Goal: Task Accomplishment & Management: Use online tool/utility

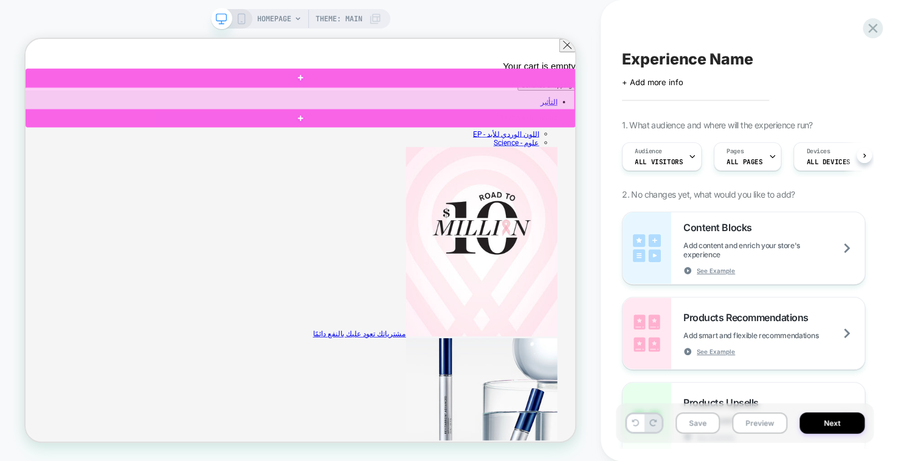
click at [744, 127] on div at bounding box center [390, 118] width 733 height 31
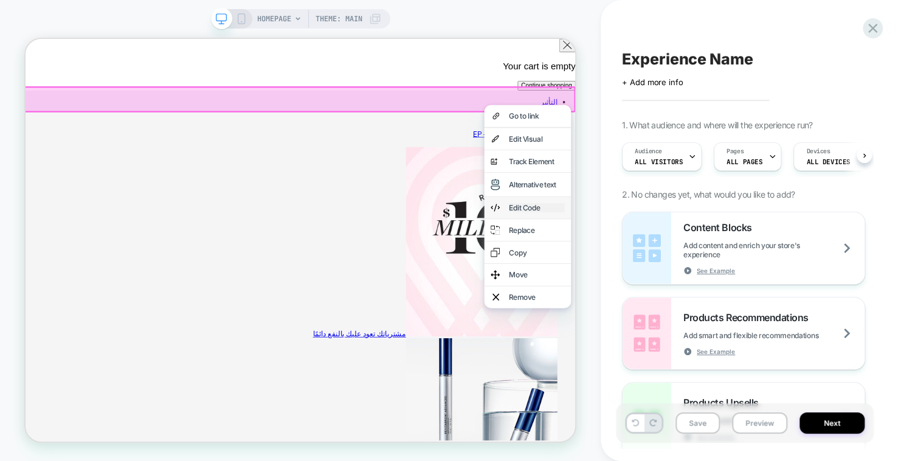
click at [702, 269] on div "Edit Code" at bounding box center [707, 264] width 74 height 12
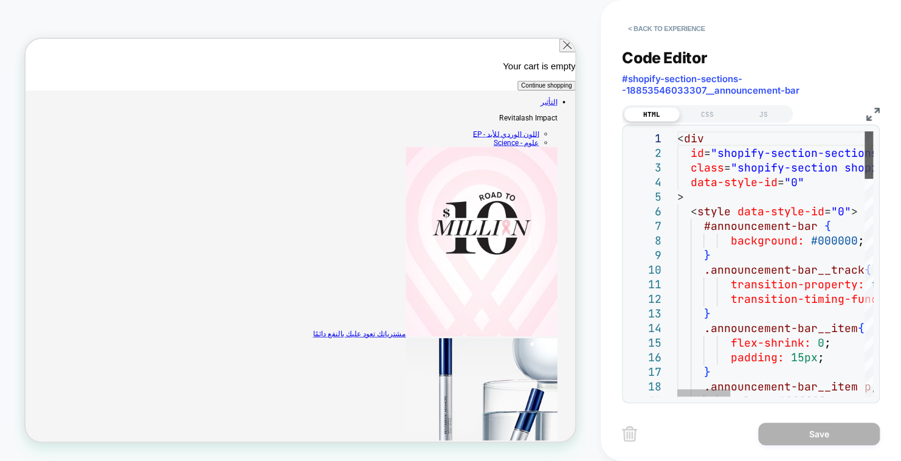
click at [873, 151] on div at bounding box center [868, 154] width 9 height 47
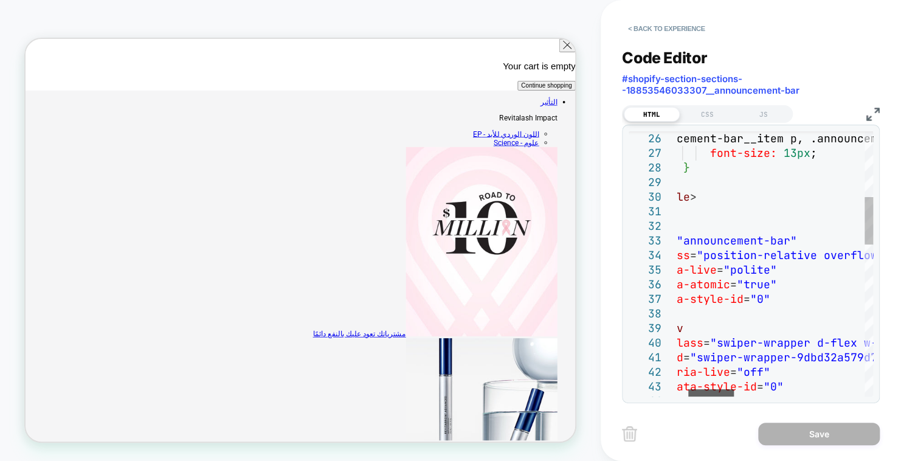
click at [727, 395] on div at bounding box center [711, 392] width 46 height 7
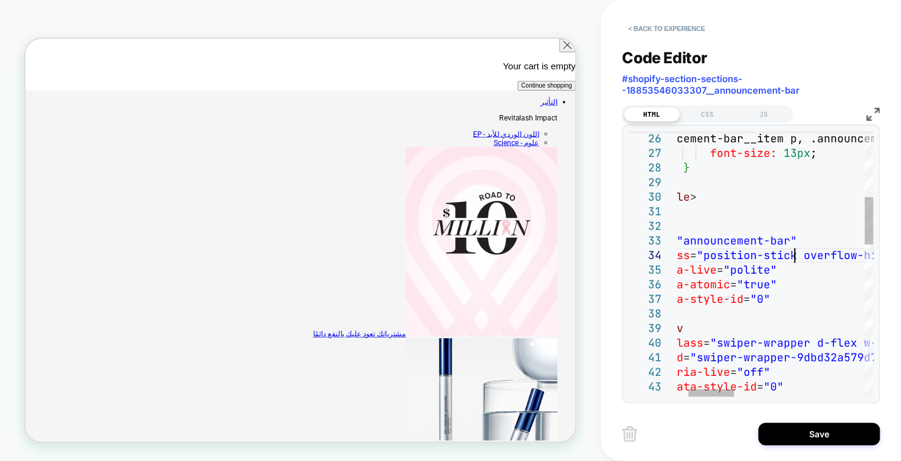
scroll to position [43, 170]
type textarea "**********"
click at [832, 431] on button "Save" at bounding box center [819, 433] width 122 height 22
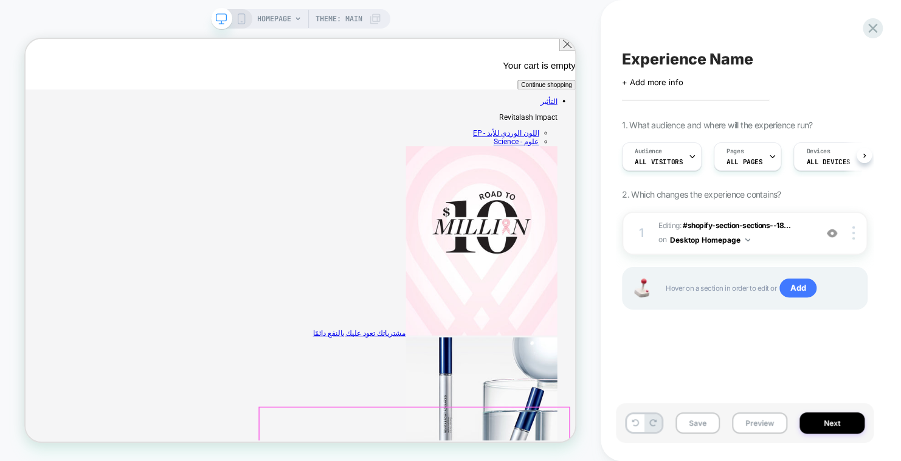
scroll to position [0, 0]
click at [790, 232] on span "Editing : #shopify-section-sections--18... #shopify-section-sections--188535460…" at bounding box center [733, 233] width 151 height 29
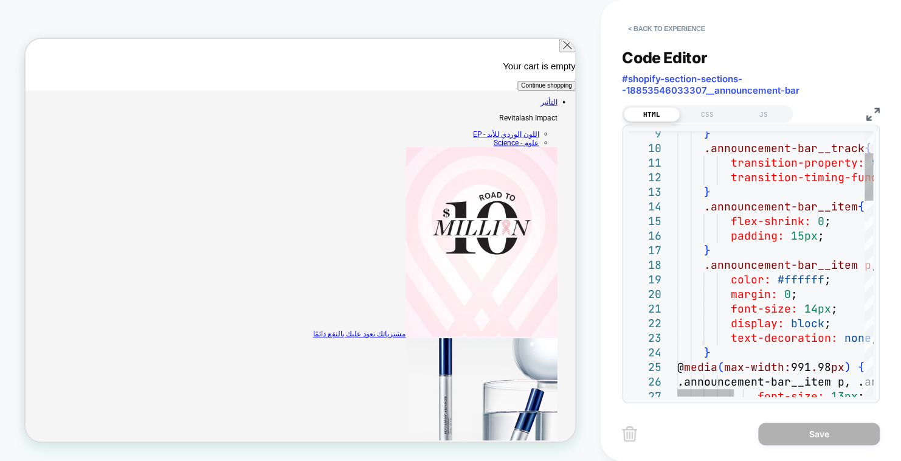
type textarea "**********"
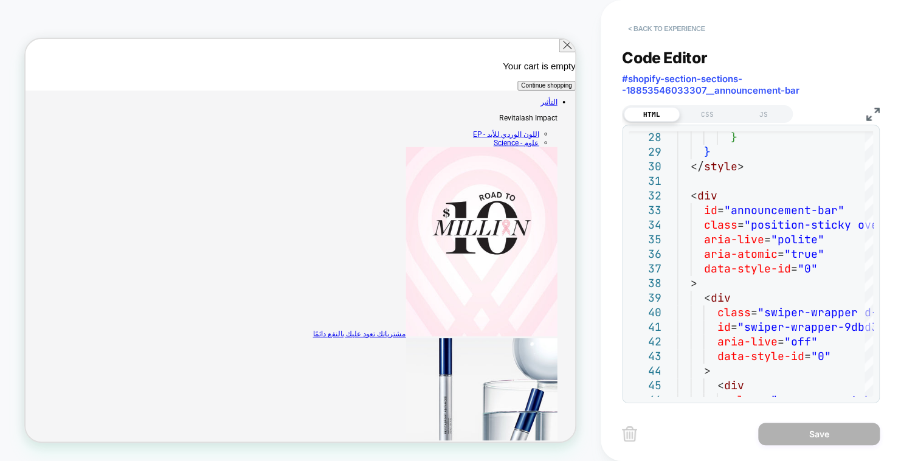
click at [645, 28] on button "< Back to experience" at bounding box center [666, 28] width 89 height 19
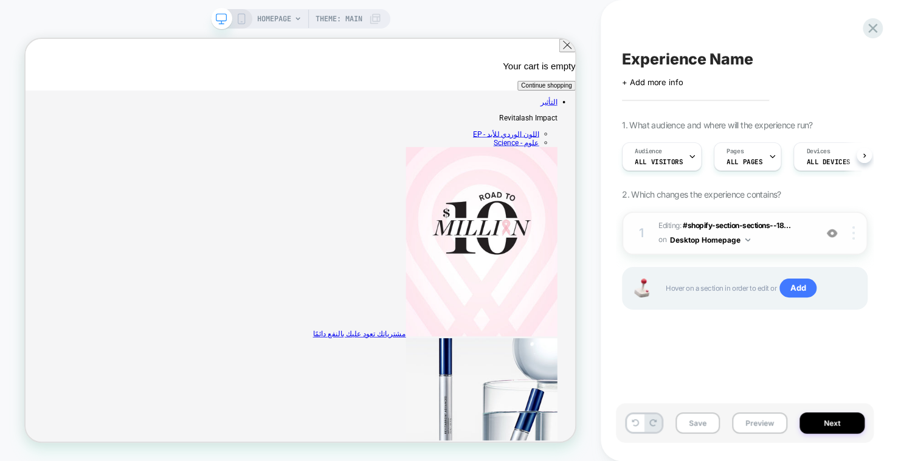
click at [850, 235] on div at bounding box center [854, 232] width 23 height 13
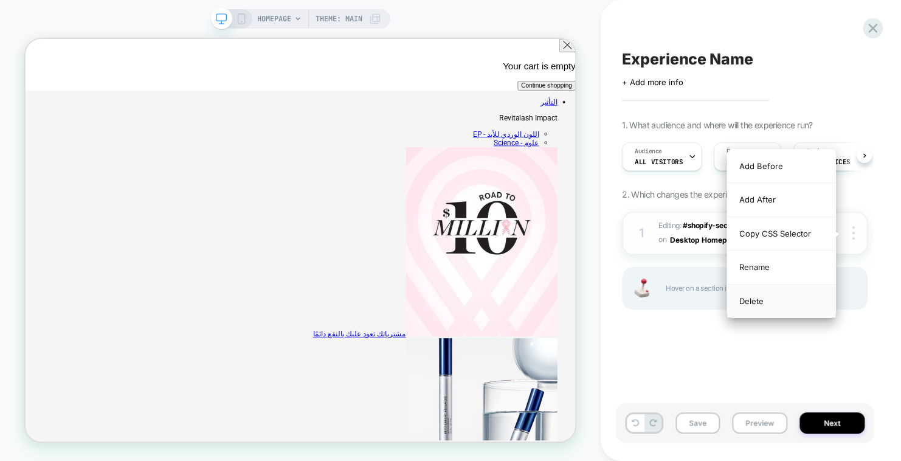
click at [791, 304] on div "Delete" at bounding box center [781, 300] width 108 height 33
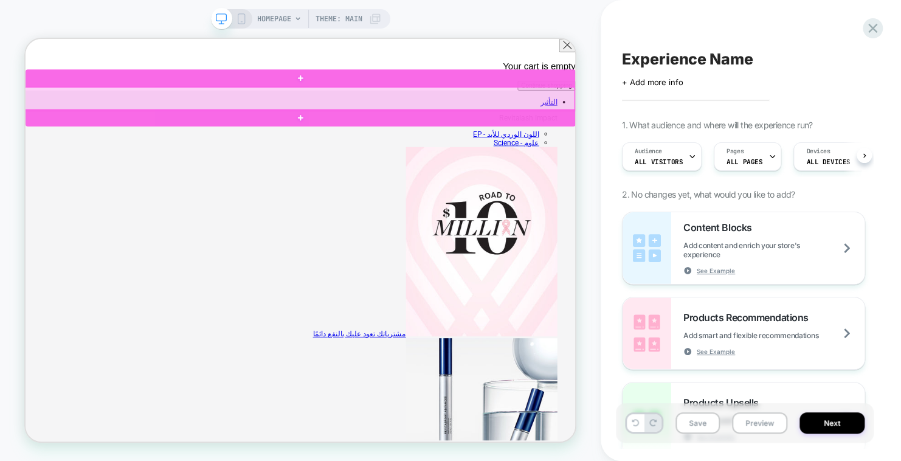
click at [739, 129] on div at bounding box center [390, 118] width 733 height 31
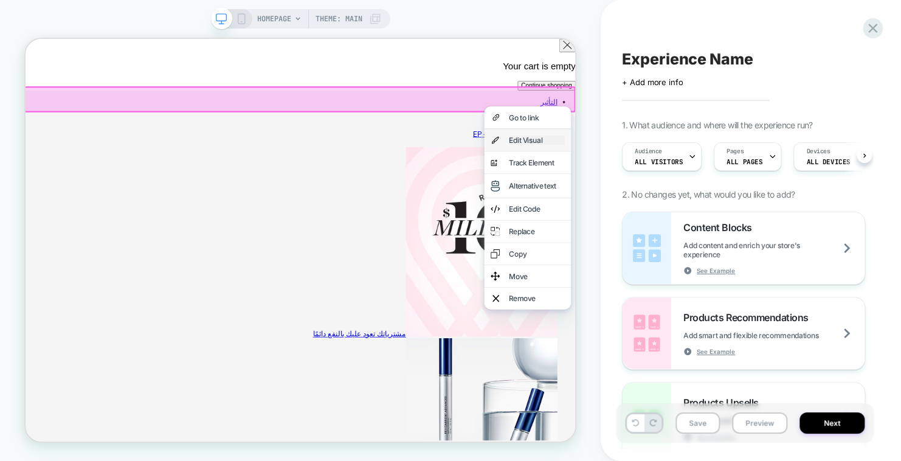
click at [691, 173] on div "Edit Visual" at bounding box center [707, 174] width 74 height 12
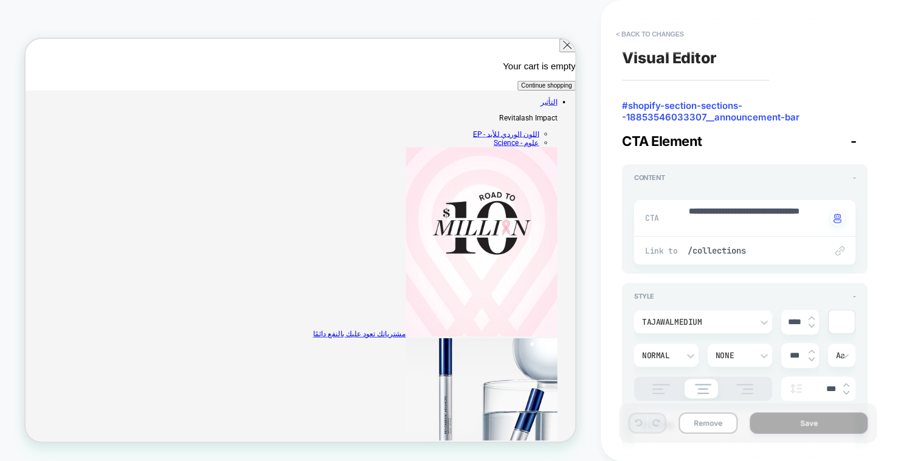
click at [846, 140] on div "CTA Element -" at bounding box center [744, 141] width 245 height 16
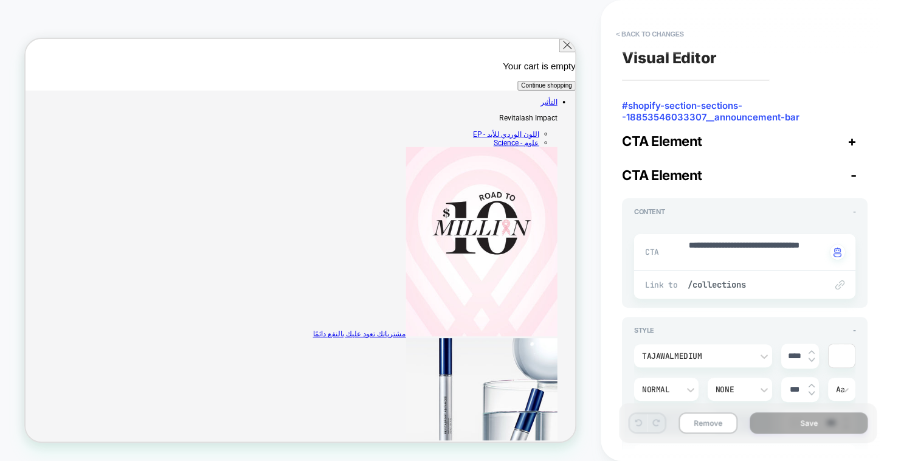
click at [846, 140] on div "CTA Element +" at bounding box center [744, 141] width 245 height 16
type textarea "*"
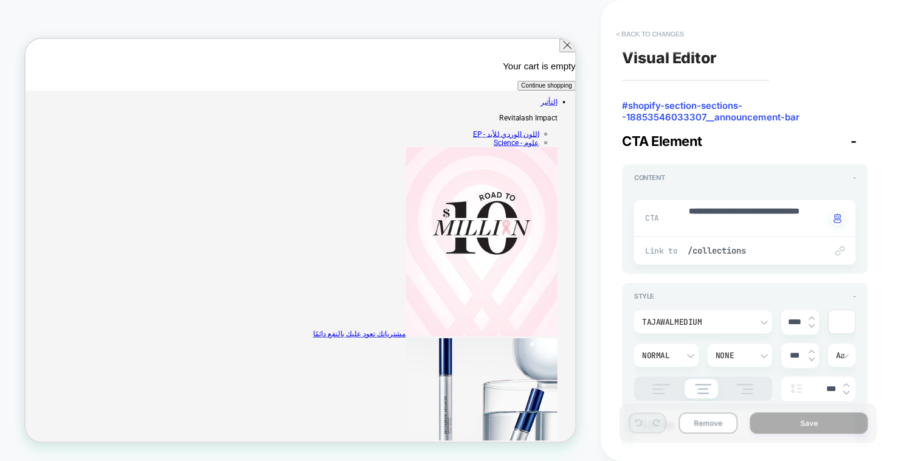
click at [637, 30] on button "< Back to changes" at bounding box center [649, 33] width 80 height 19
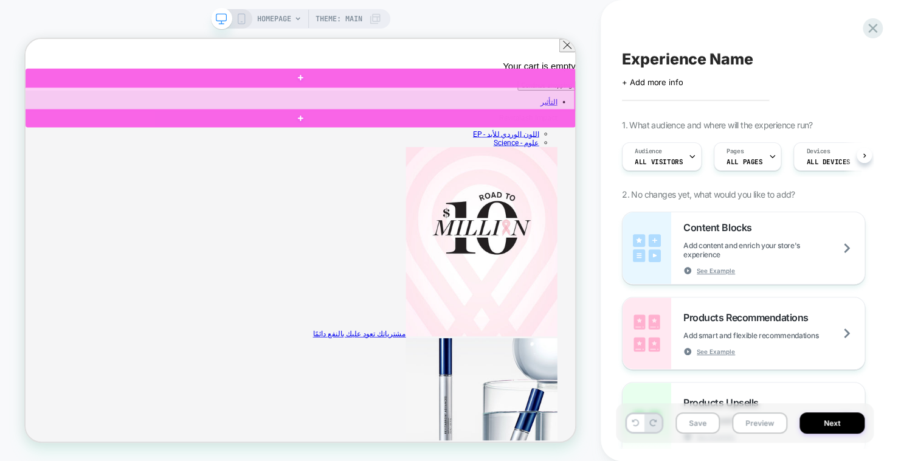
click at [753, 118] on div at bounding box center [390, 118] width 733 height 31
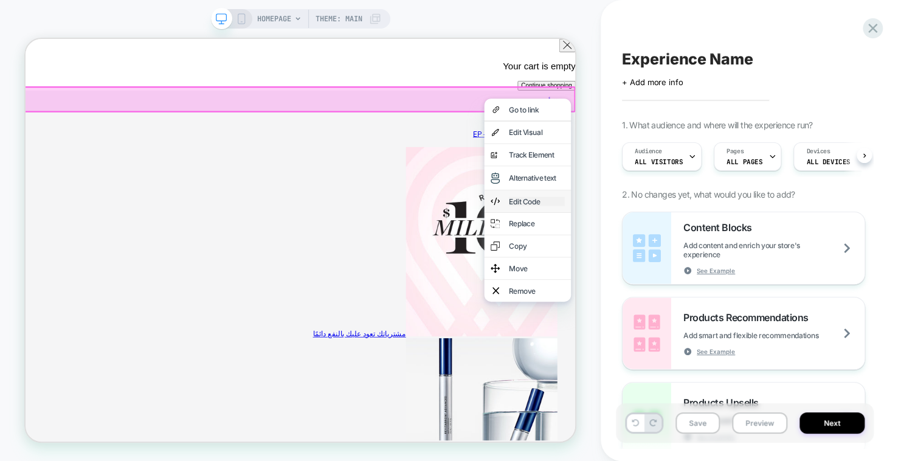
click at [715, 260] on div "Edit Code" at bounding box center [707, 255] width 74 height 12
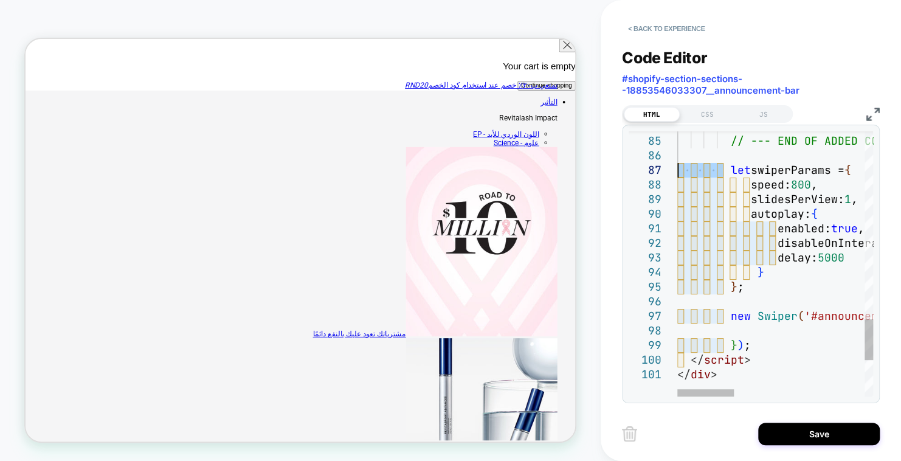
drag, startPoint x: 723, startPoint y: 170, endPoint x: 664, endPoint y: 171, distance: 59.0
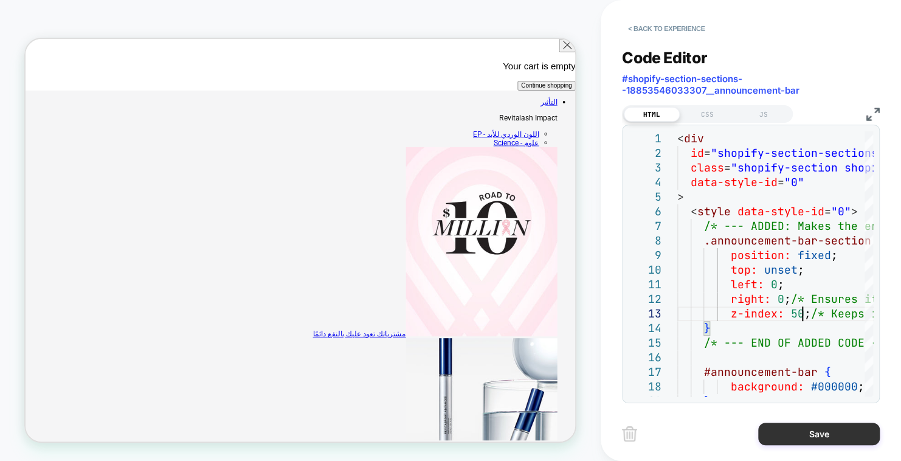
type textarea "**********"
click at [808, 434] on button "Save" at bounding box center [819, 433] width 122 height 22
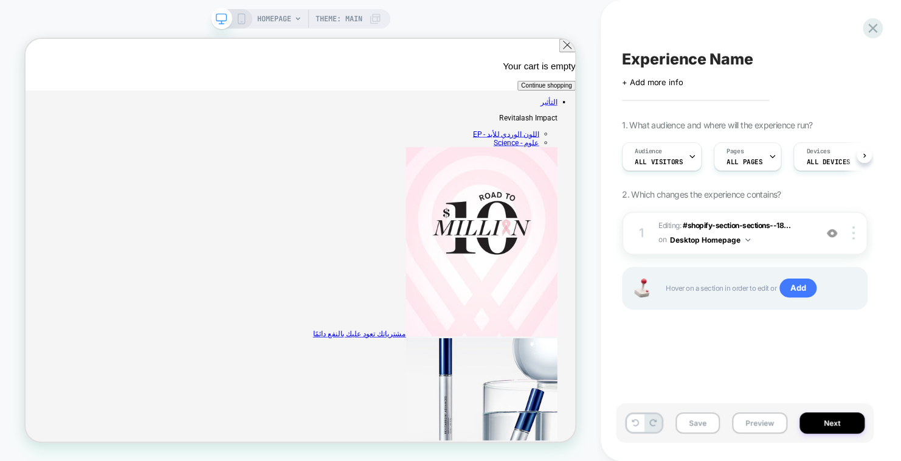
scroll to position [0, 0]
click at [710, 241] on button "Desktop Homepage" at bounding box center [710, 239] width 80 height 15
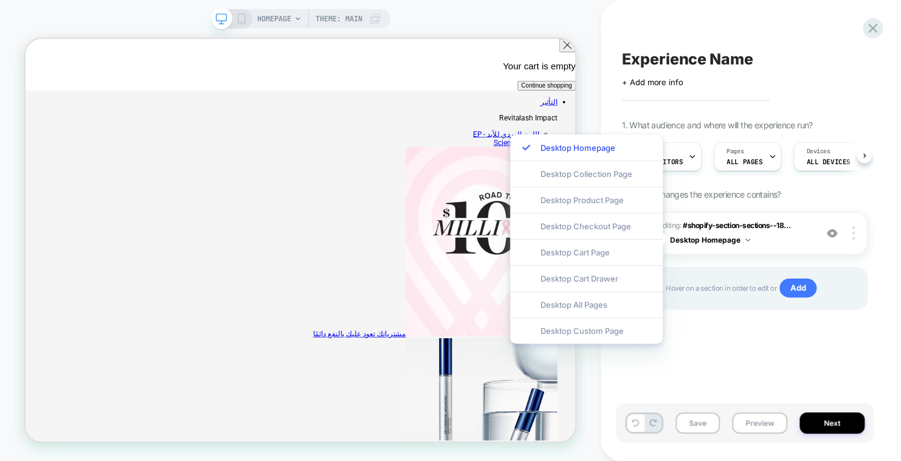
click at [702, 362] on div "Experience Name Click to edit experience details + Add more info 1. What audien…" at bounding box center [745, 230] width 258 height 436
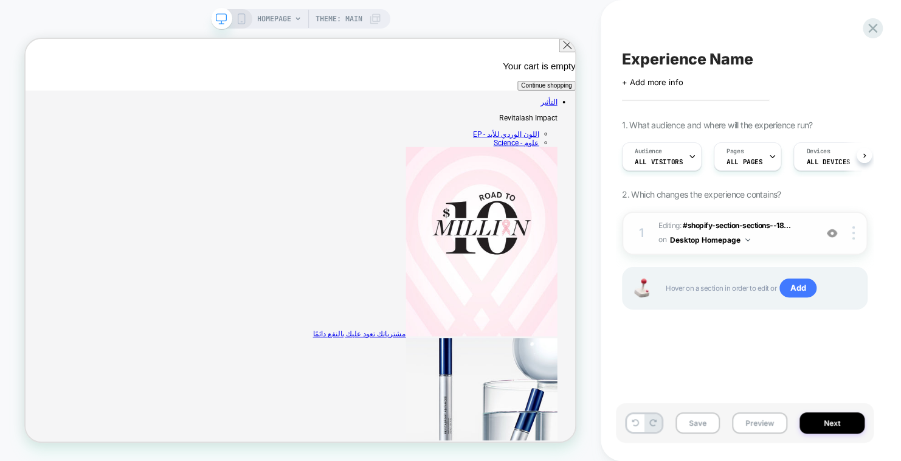
click at [715, 238] on button "Desktop Homepage" at bounding box center [710, 239] width 80 height 15
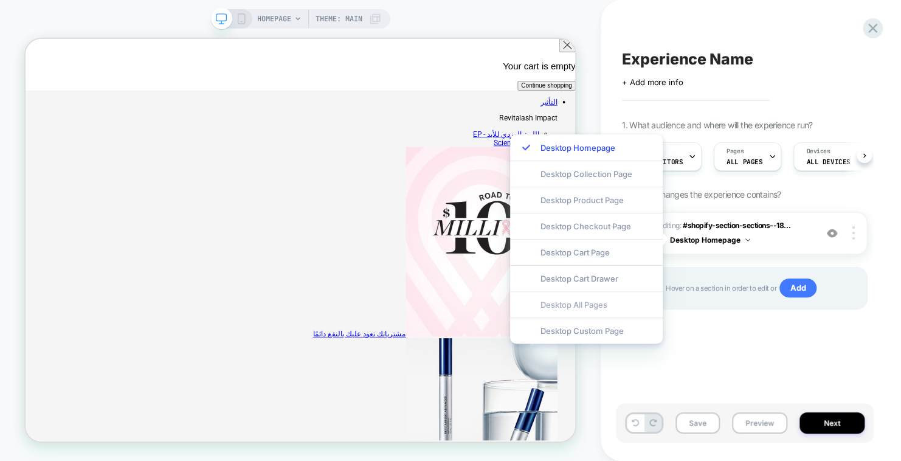
click at [613, 307] on div "Desktop All Pages" at bounding box center [586, 304] width 153 height 26
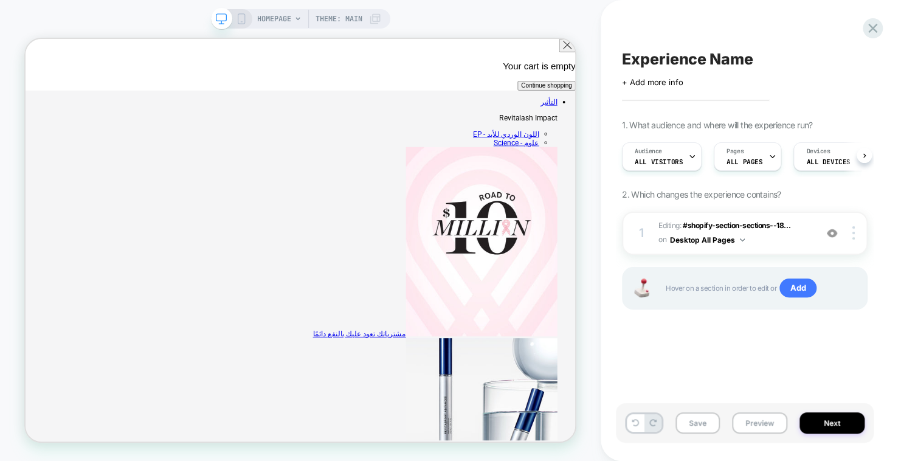
click at [239, 24] on rect at bounding box center [241, 19] width 7 height 10
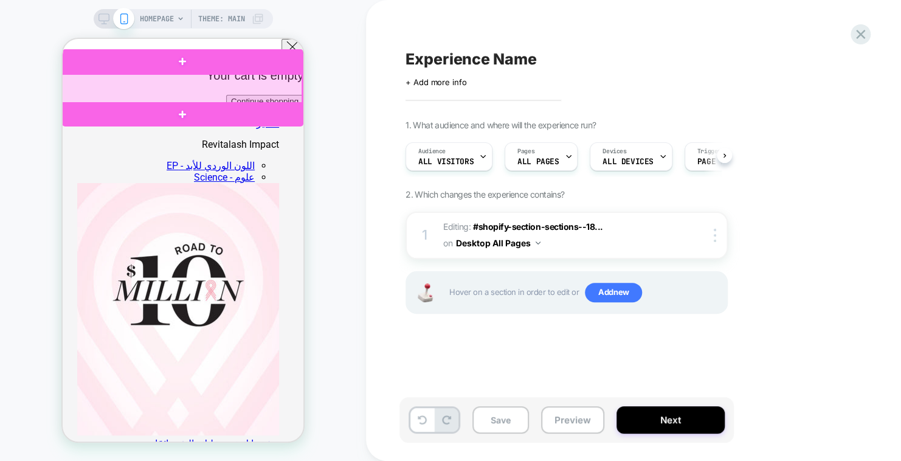
click at [299, 94] on div at bounding box center [181, 89] width 241 height 30
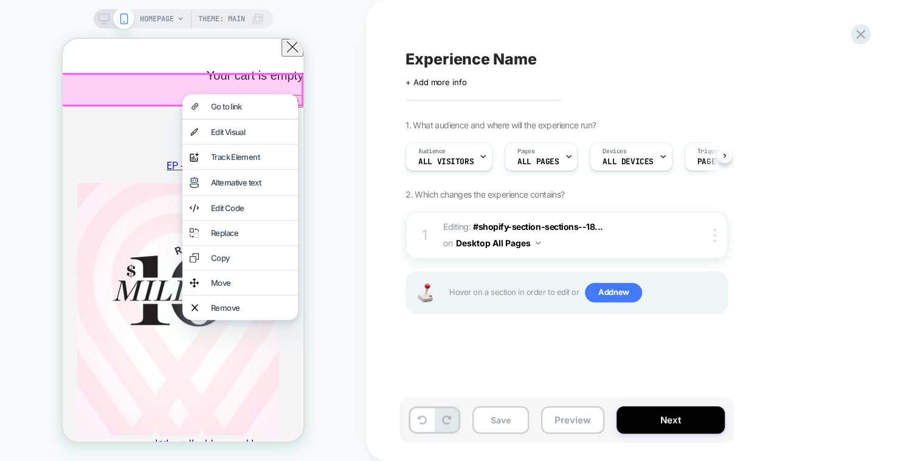
click at [266, 213] on div "Edit Code" at bounding box center [251, 208] width 80 height 10
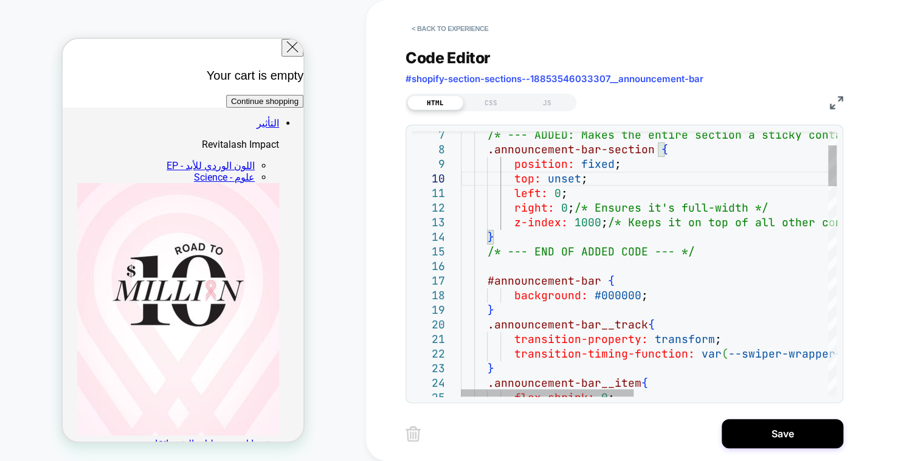
type textarea "**********"
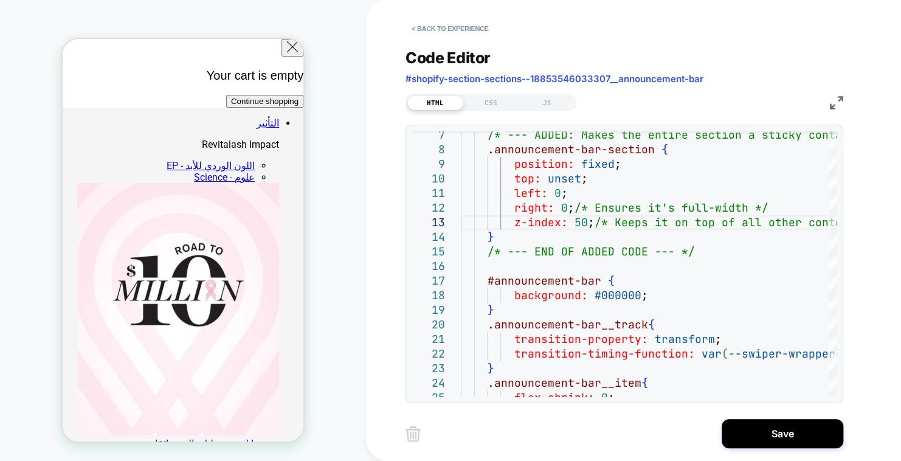
click at [778, 433] on button "Save" at bounding box center [782, 433] width 122 height 29
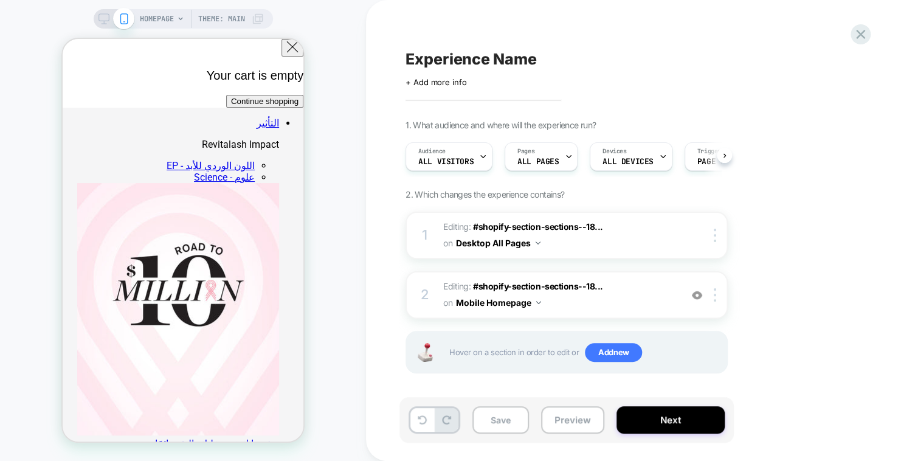
scroll to position [0, 0]
click at [674, 421] on button "Next" at bounding box center [670, 419] width 108 height 27
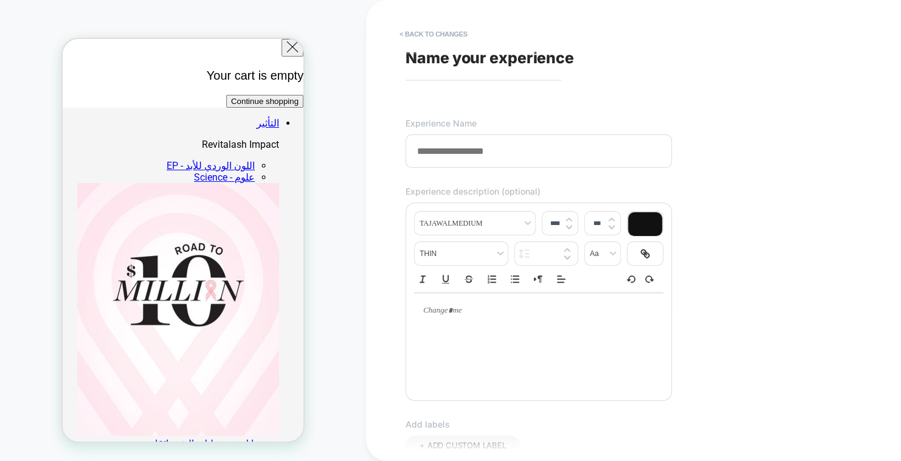
click at [445, 147] on input at bounding box center [538, 150] width 266 height 33
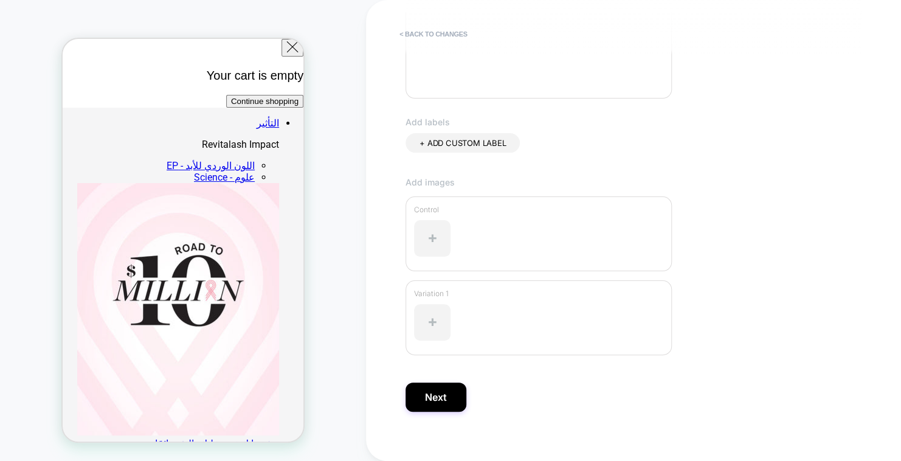
scroll to position [313, 0]
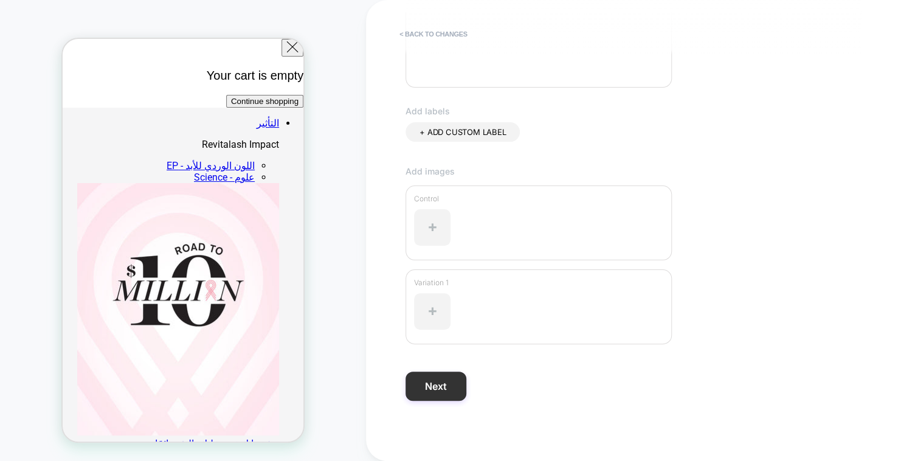
type input "**********"
click at [448, 383] on button "Next" at bounding box center [435, 385] width 61 height 29
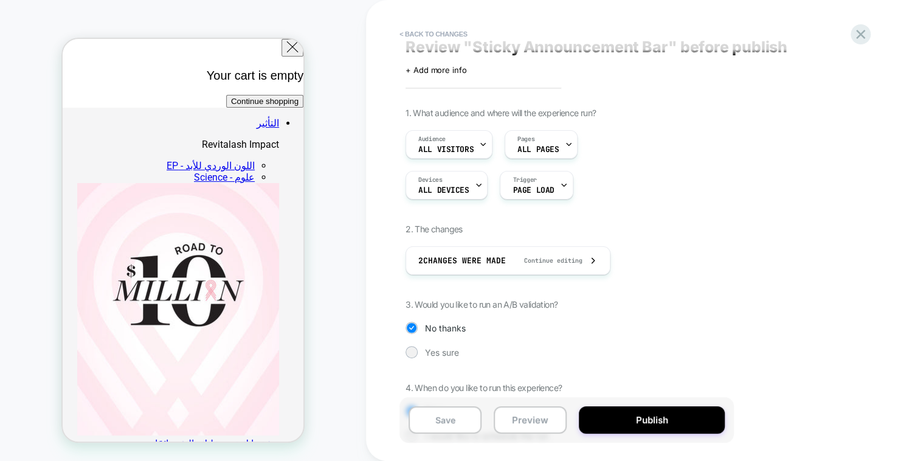
scroll to position [0, 0]
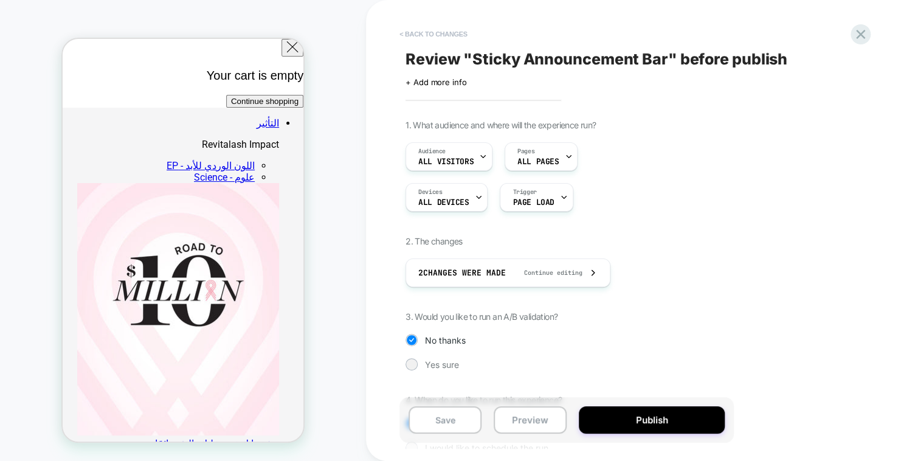
click at [440, 38] on button "< Back to changes" at bounding box center [433, 33] width 80 height 19
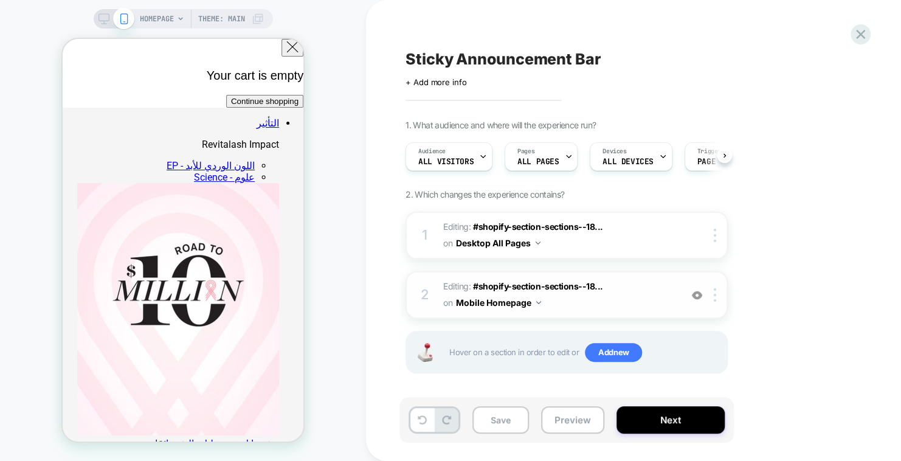
click at [509, 300] on button "Mobile Homepage" at bounding box center [498, 302] width 85 height 18
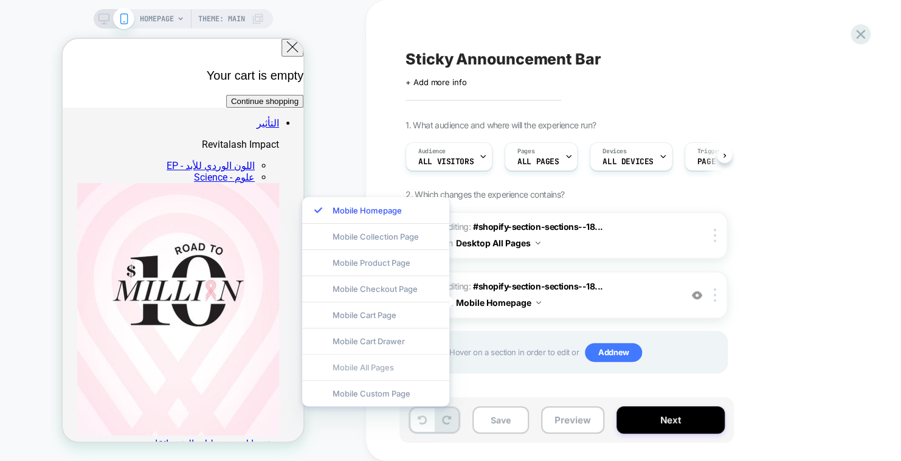
click at [366, 362] on div "Mobile All Pages" at bounding box center [375, 367] width 147 height 26
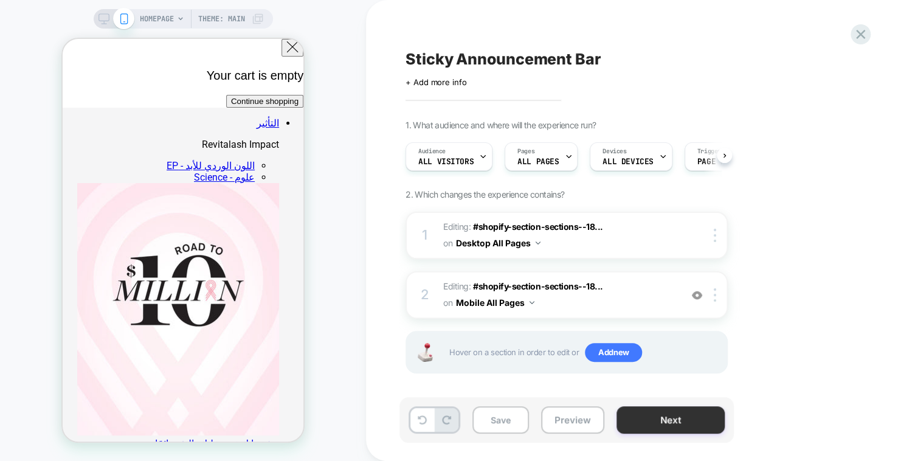
click at [696, 420] on button "Next" at bounding box center [670, 419] width 108 height 27
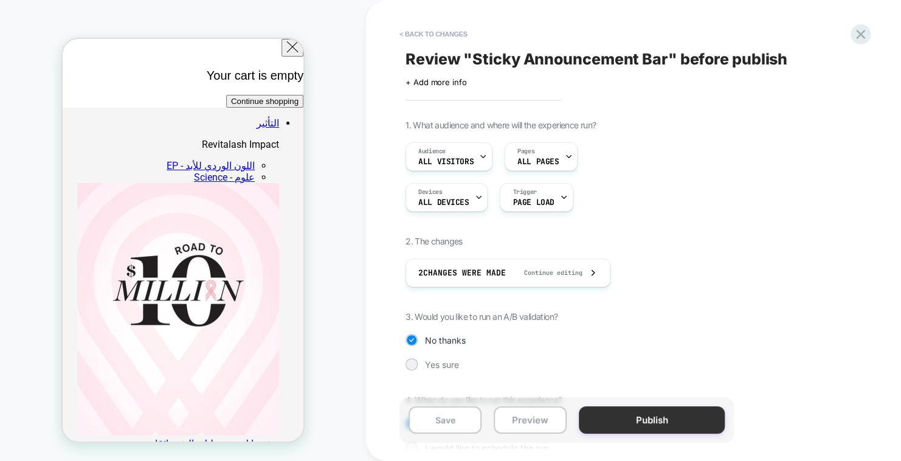
click at [692, 418] on button "Publish" at bounding box center [651, 419] width 146 height 27
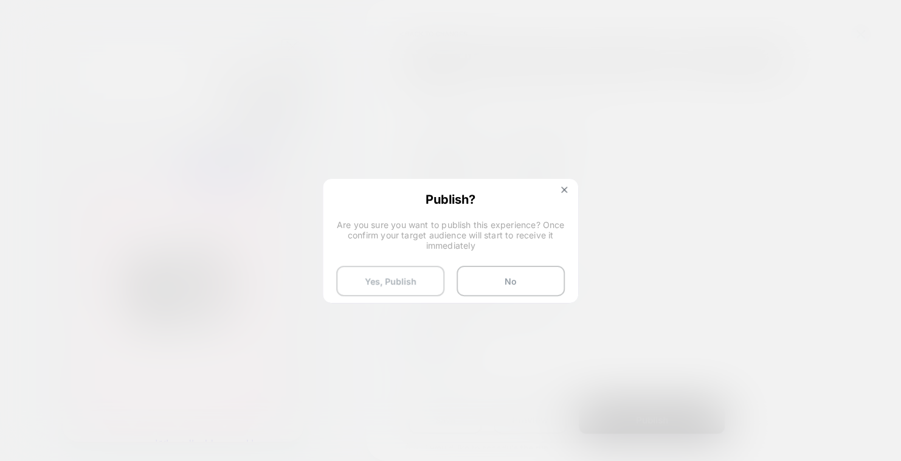
click at [385, 284] on button "Yes, Publish" at bounding box center [390, 281] width 108 height 30
